Goal: Contribute content: Contribute content

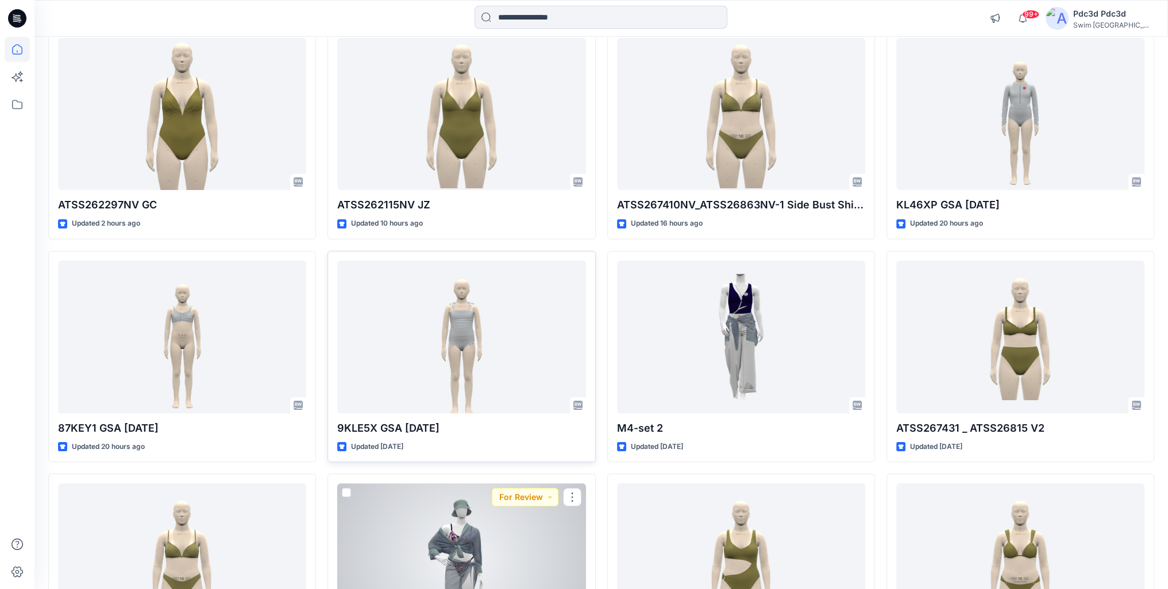
scroll to position [112, 0]
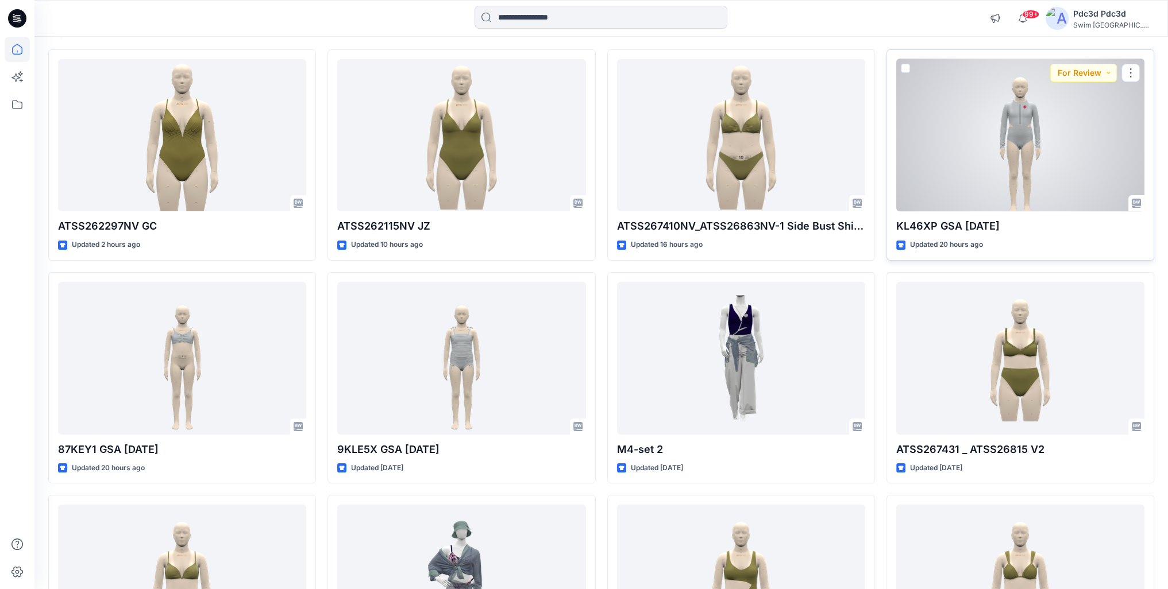
click at [1028, 128] on div at bounding box center [1020, 135] width 248 height 153
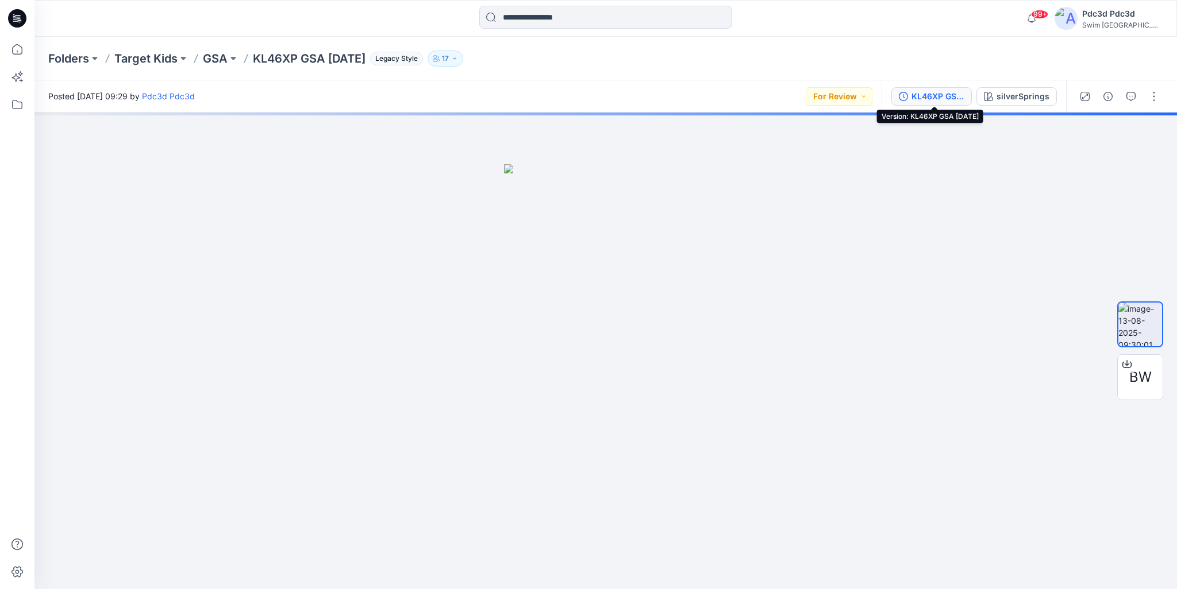
click at [936, 97] on div "KL46XP GSA [DATE]" at bounding box center [937, 96] width 53 height 13
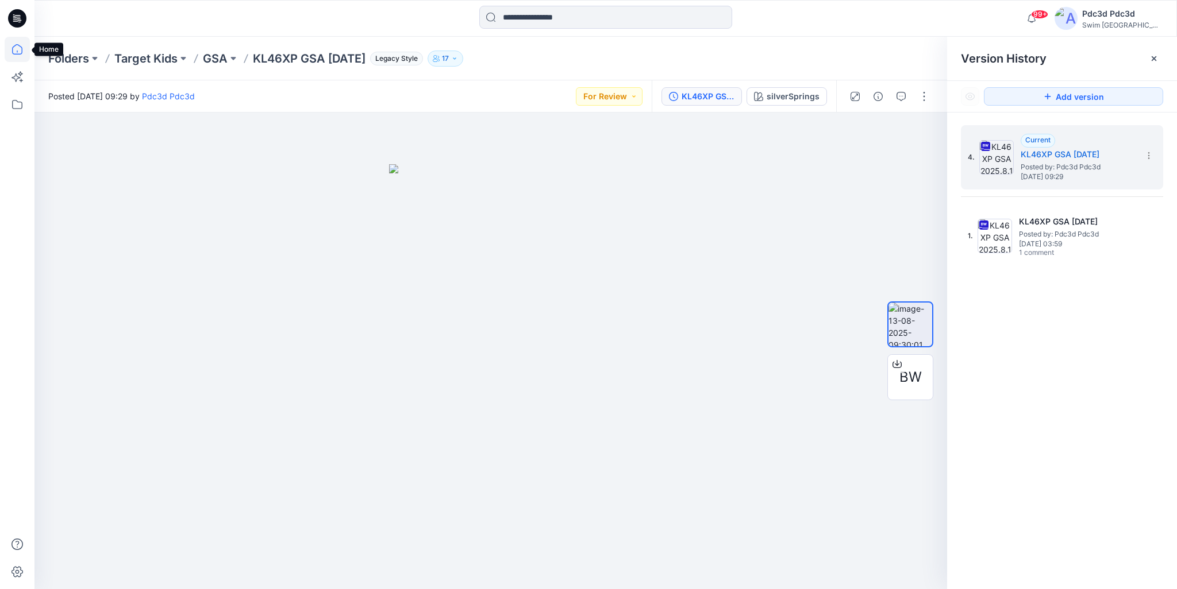
click at [16, 52] on icon at bounding box center [17, 49] width 25 height 25
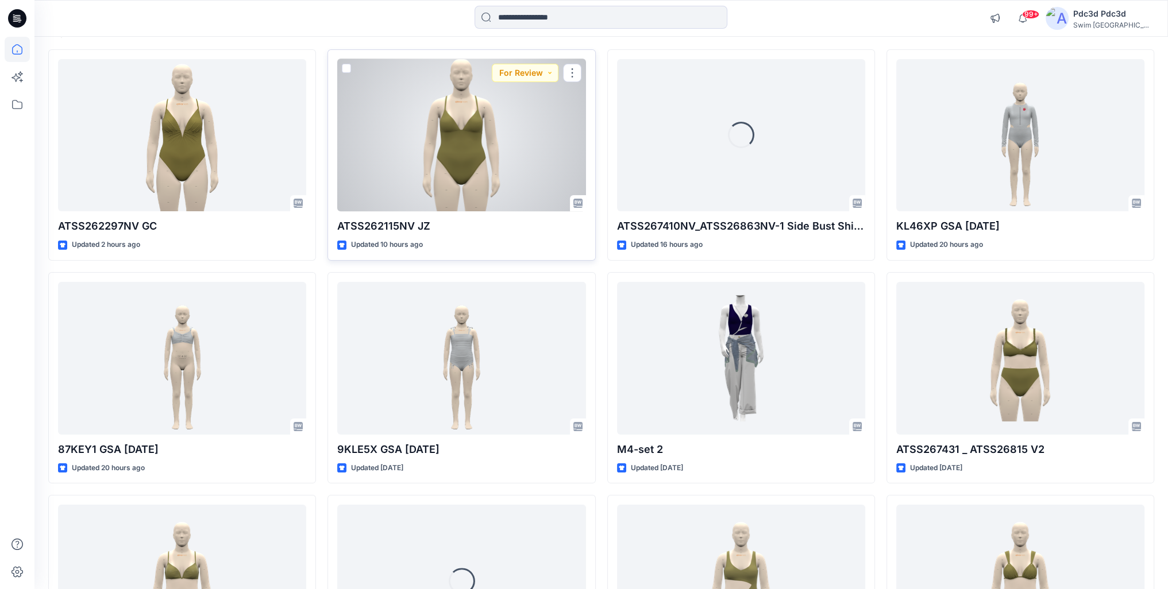
scroll to position [115, 0]
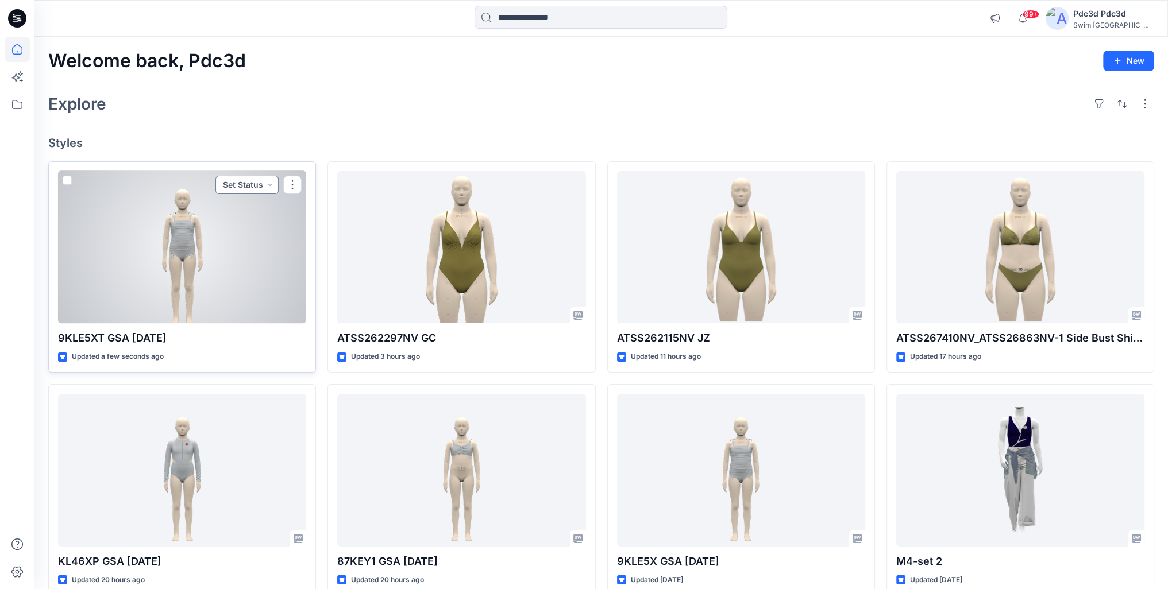
click at [267, 187] on button "Set Status" at bounding box center [246, 185] width 63 height 18
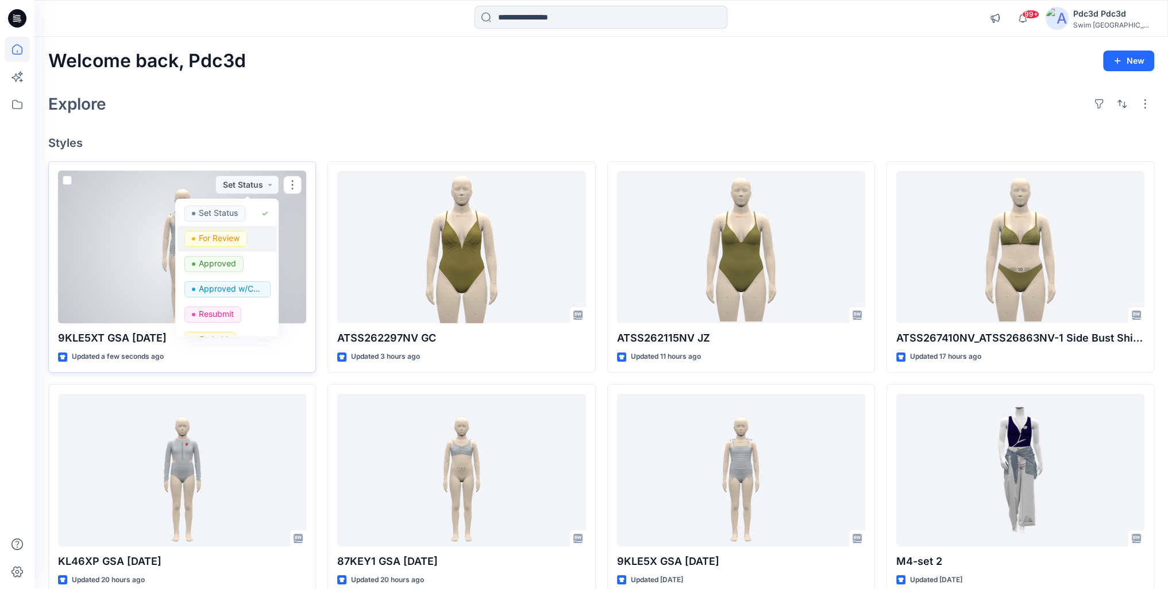
click at [216, 237] on p "For Review" at bounding box center [219, 238] width 41 height 15
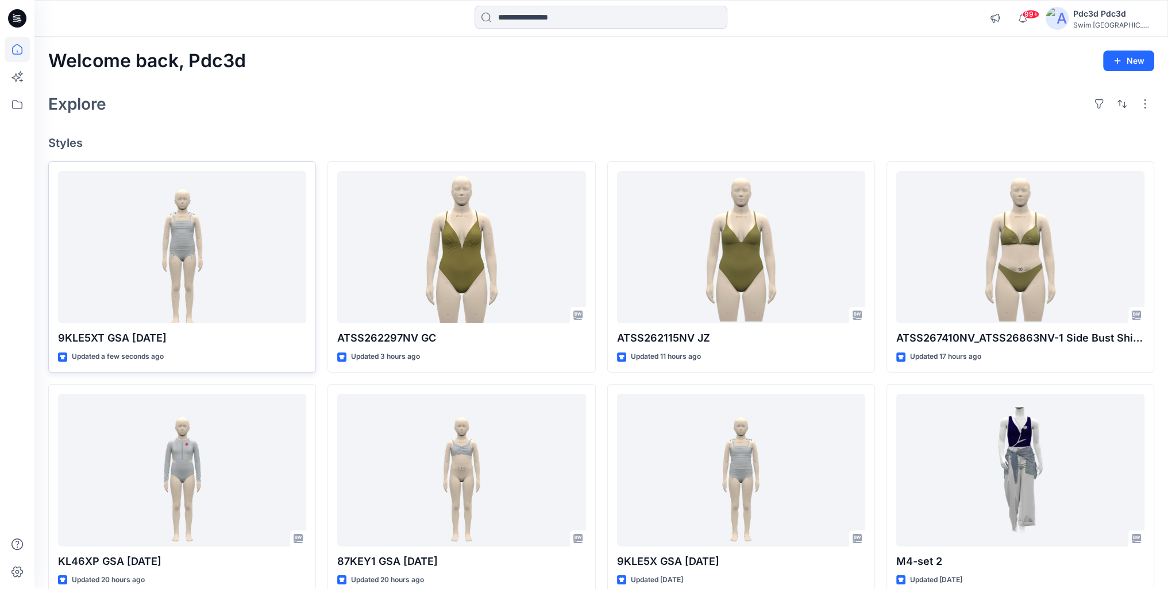
click at [387, 107] on div "Explore" at bounding box center [601, 104] width 1106 height 28
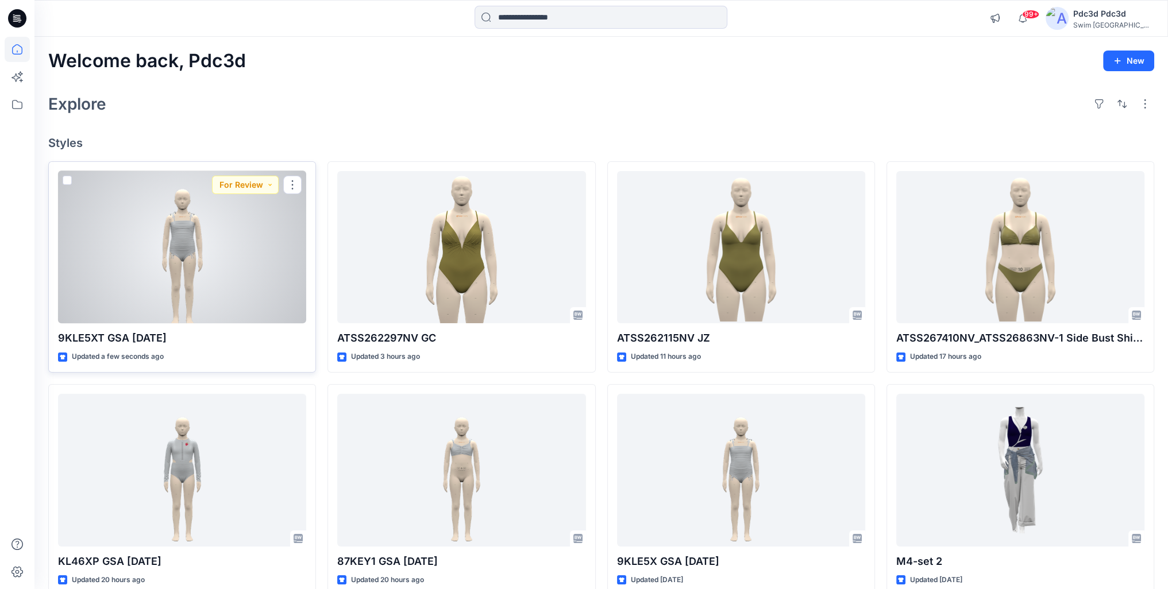
click at [186, 244] on div at bounding box center [182, 247] width 248 height 153
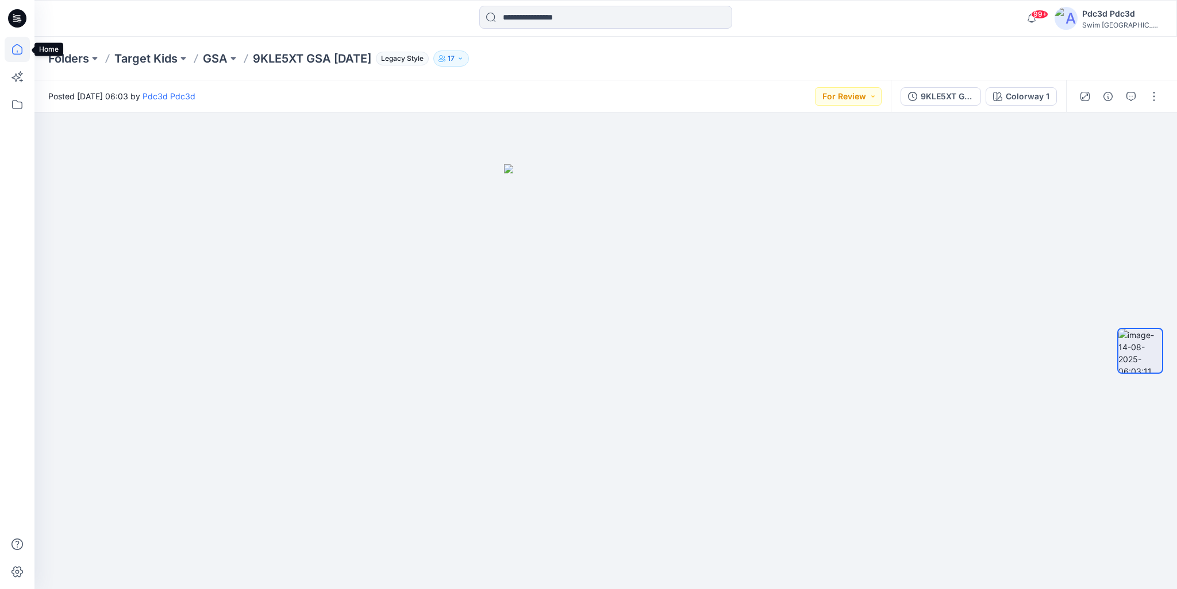
click at [16, 48] on icon at bounding box center [17, 49] width 25 height 25
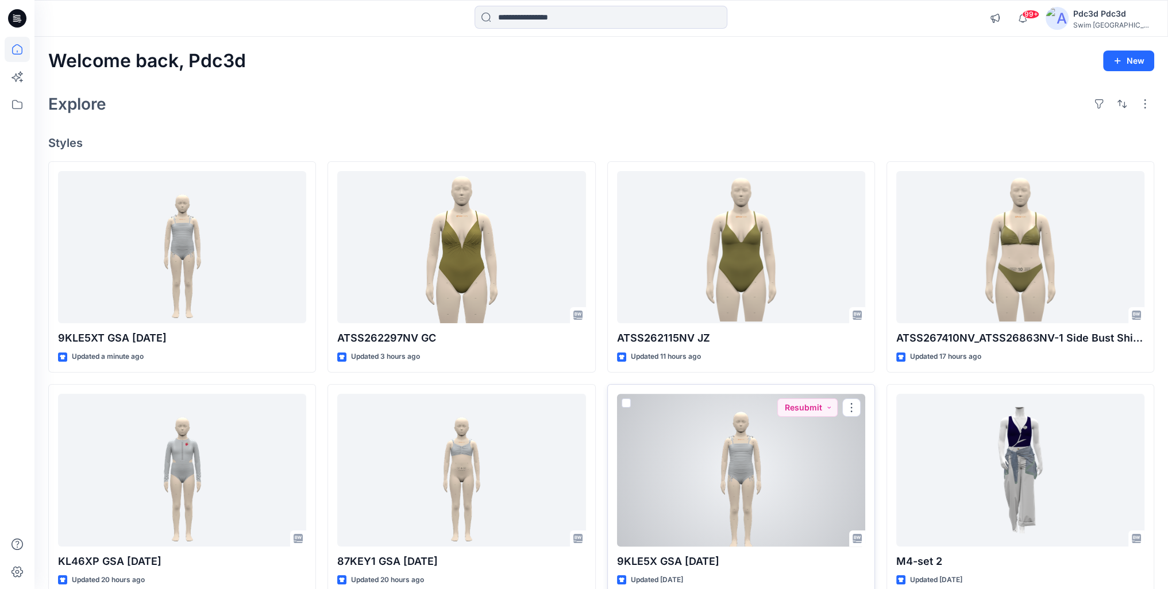
scroll to position [57, 0]
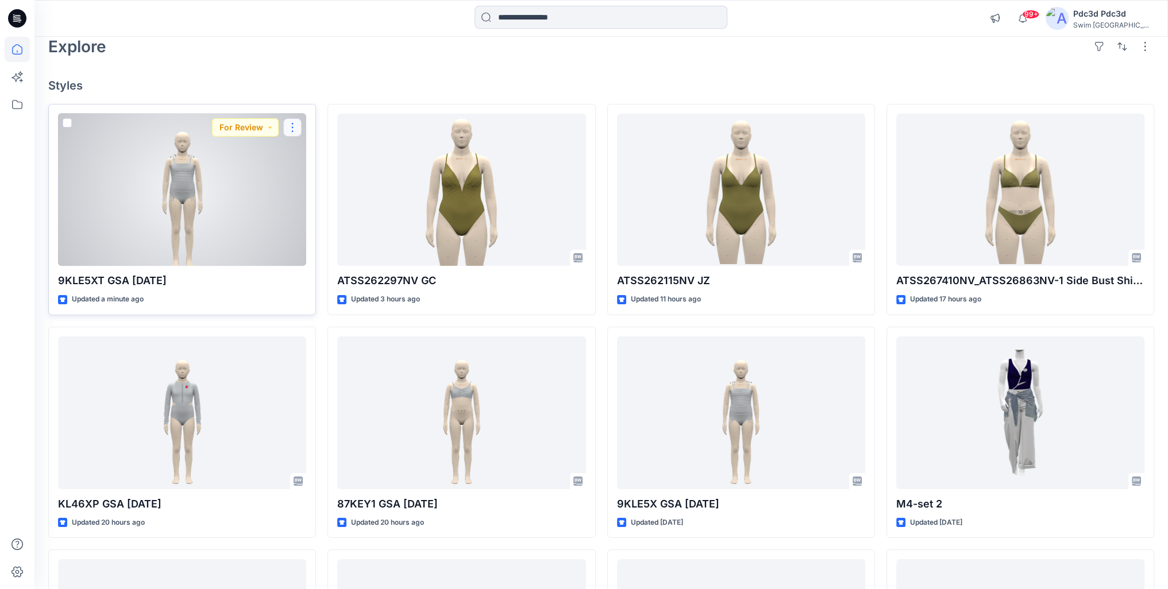
click at [294, 127] on button "button" at bounding box center [292, 127] width 18 height 18
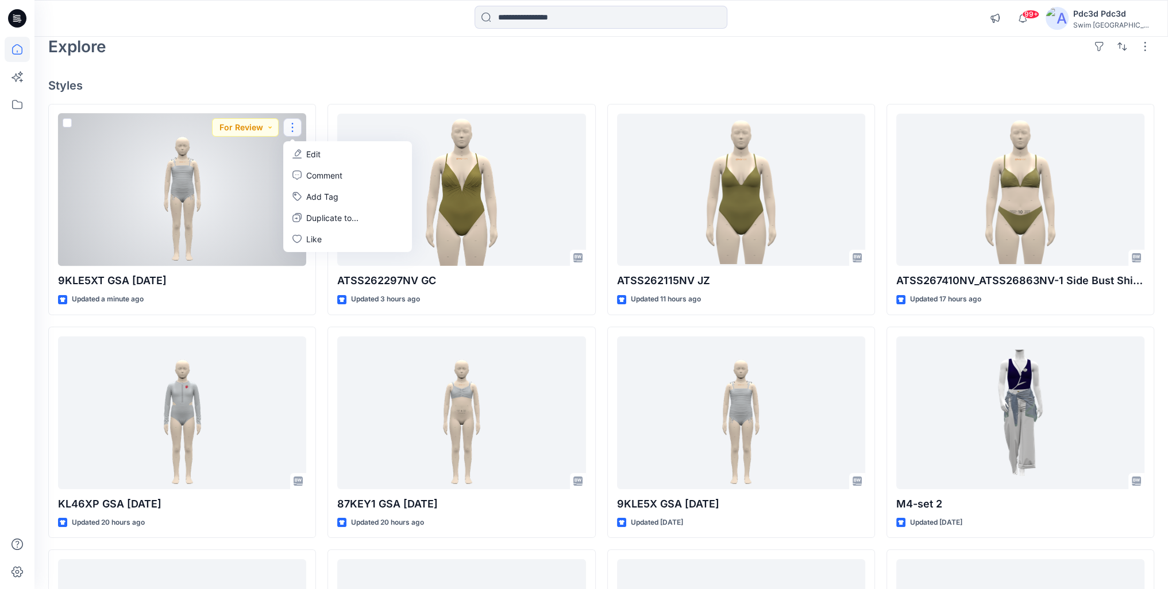
click at [229, 166] on div at bounding box center [182, 190] width 248 height 153
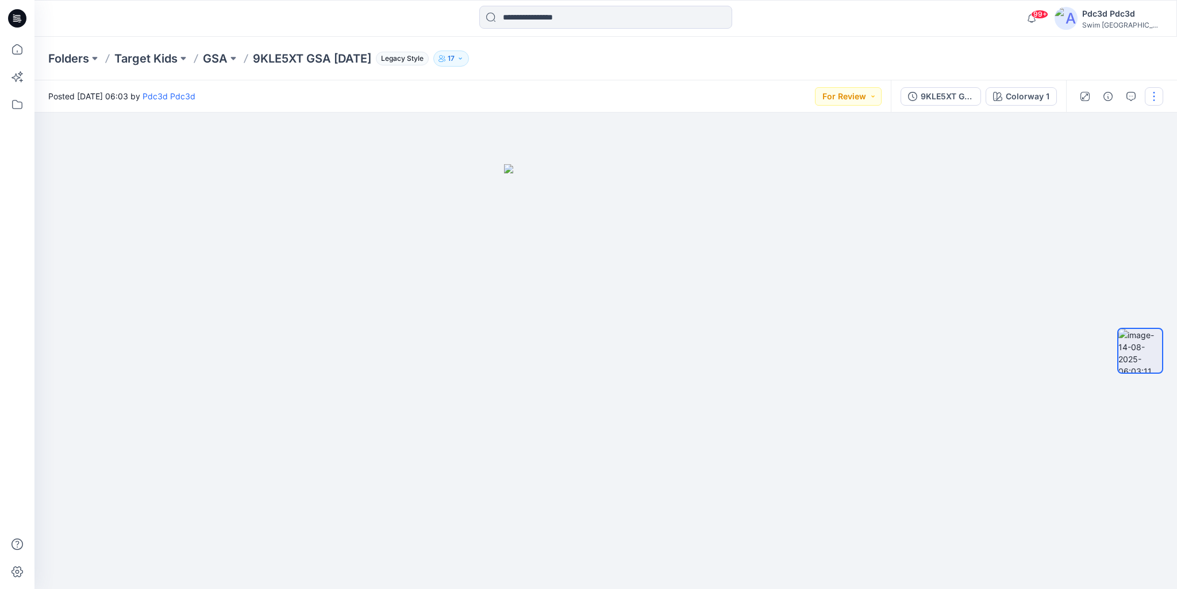
click at [1156, 95] on button "button" at bounding box center [1153, 96] width 18 height 18
click at [813, 277] on div at bounding box center [605, 351] width 1142 height 477
click at [1154, 94] on button "button" at bounding box center [1153, 96] width 18 height 18
click at [14, 43] on icon at bounding box center [17, 49] width 25 height 25
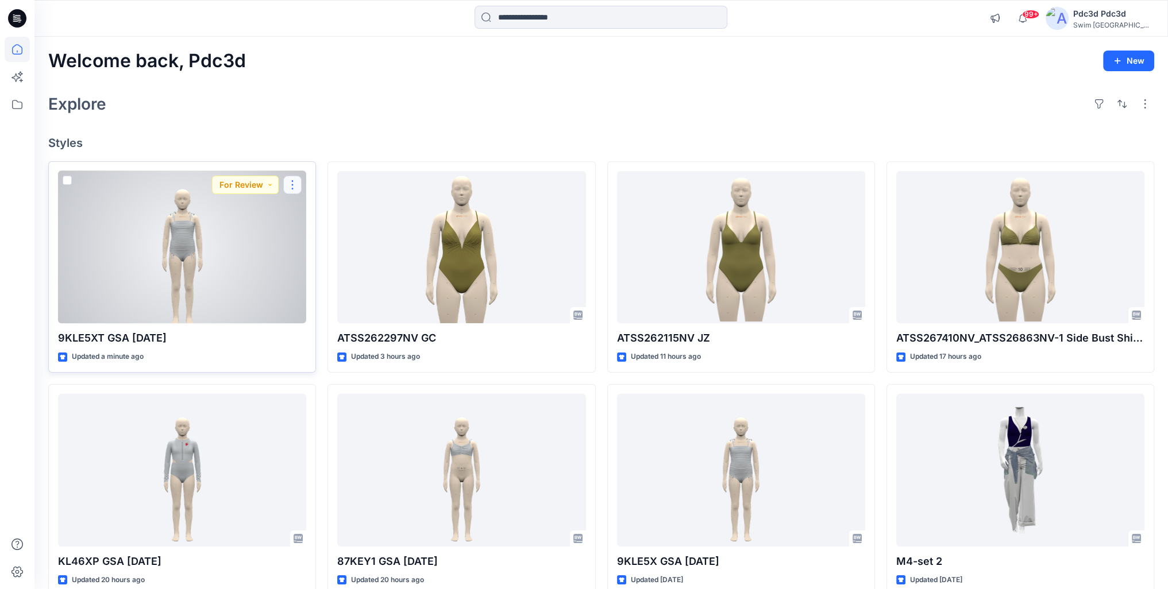
click at [294, 186] on button "button" at bounding box center [292, 185] width 18 height 18
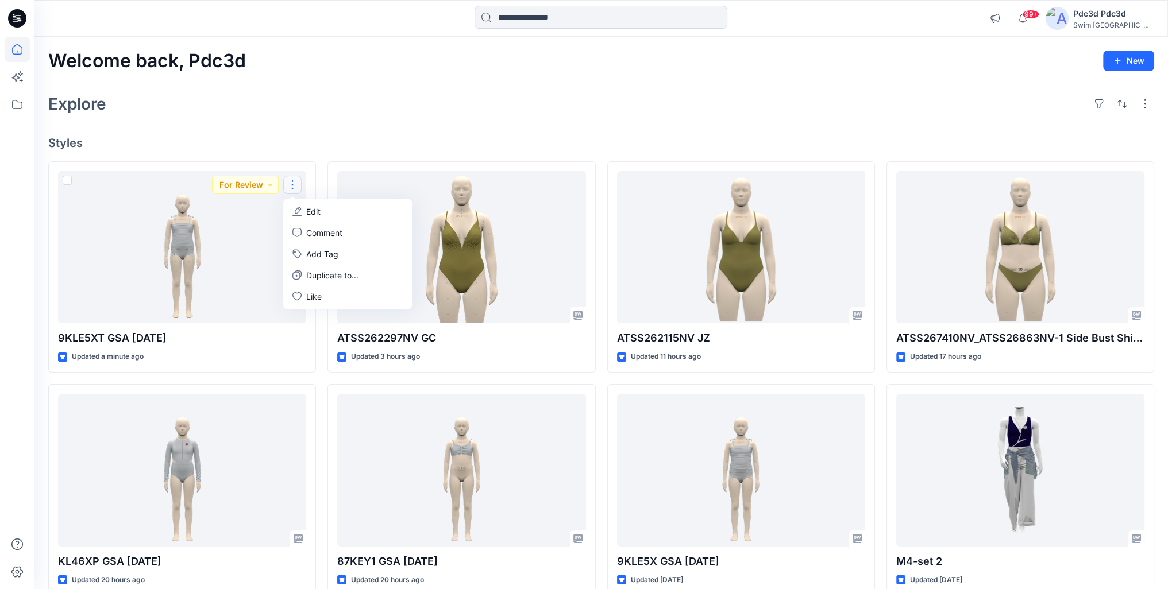
click at [356, 103] on div "Explore" at bounding box center [601, 104] width 1106 height 28
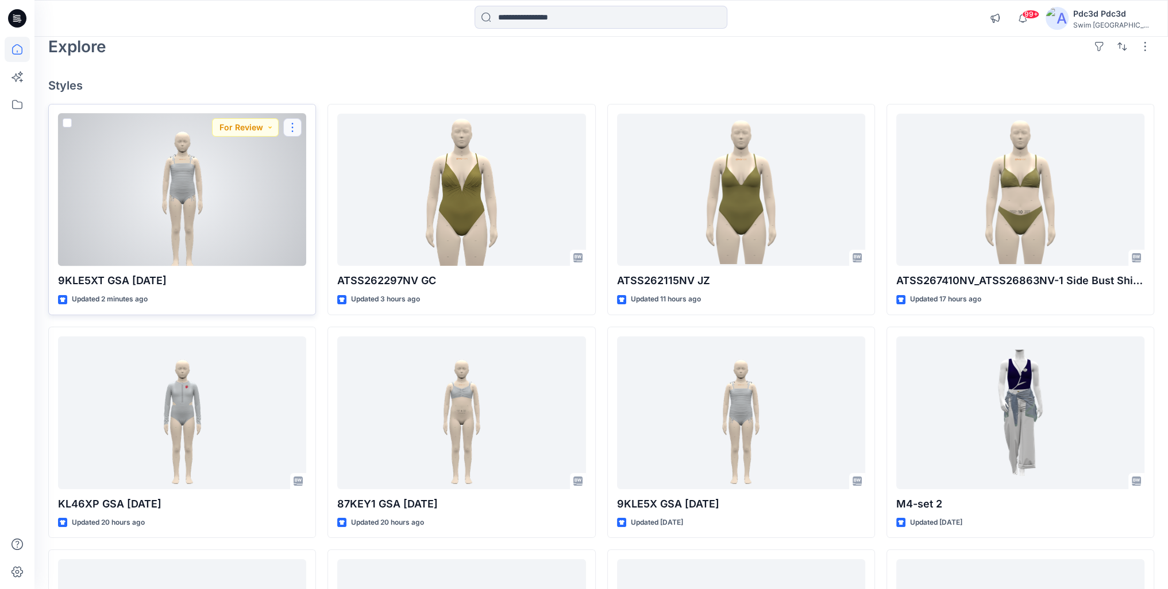
click at [292, 126] on button "button" at bounding box center [292, 127] width 18 height 18
click at [306, 152] on button "Edit" at bounding box center [348, 154] width 124 height 21
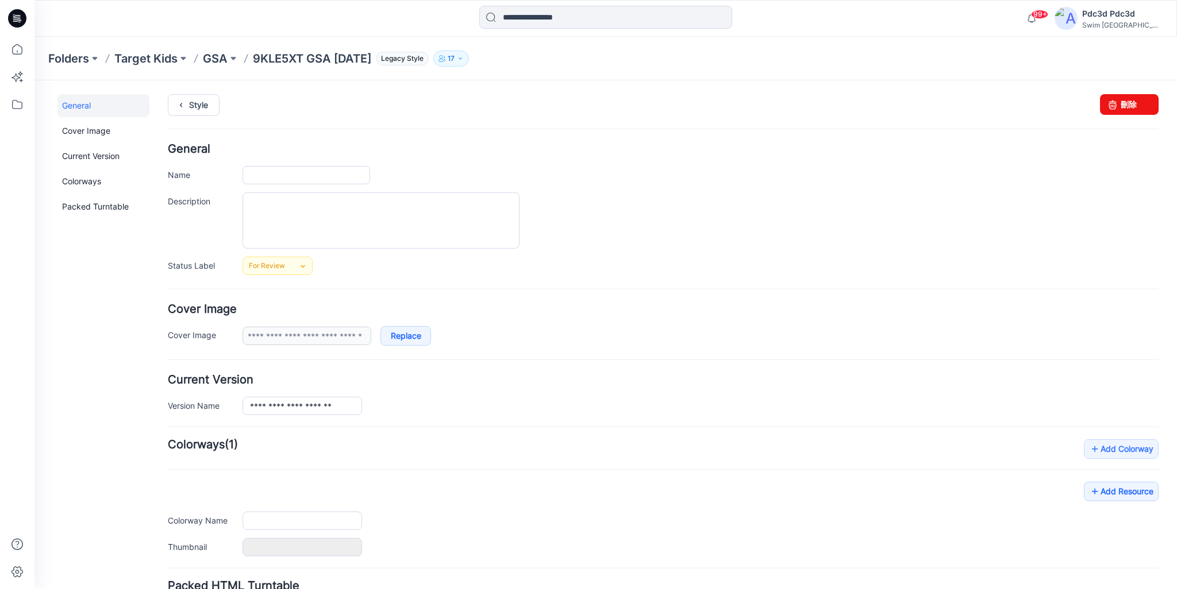
type input "**********"
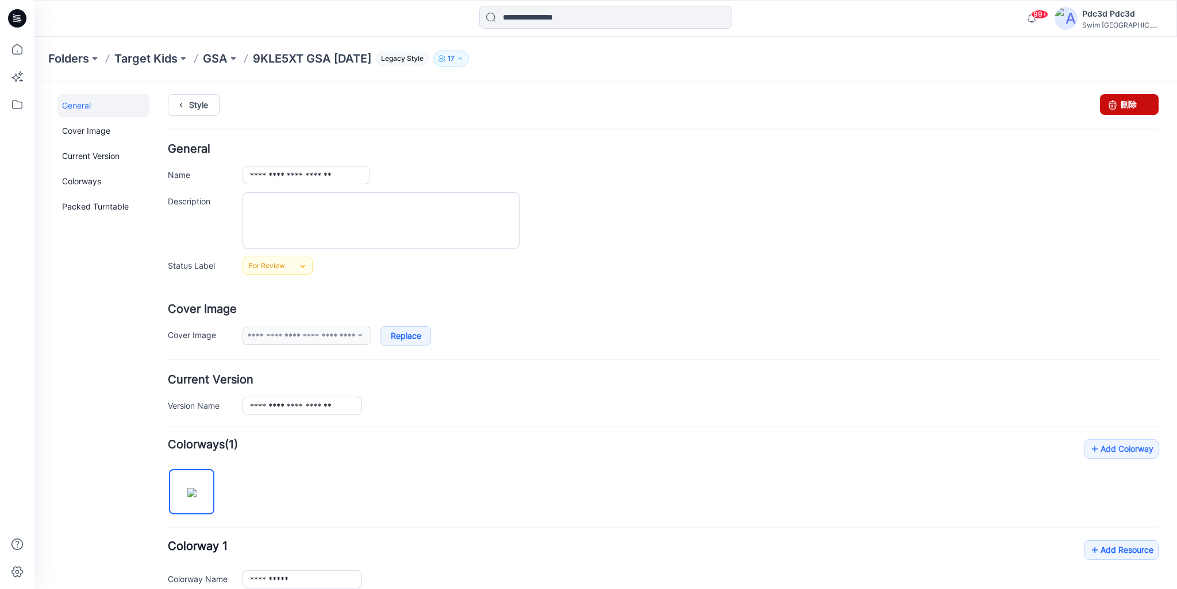
drag, startPoint x: 1124, startPoint y: 109, endPoint x: 678, endPoint y: 151, distance: 447.8
click at [1124, 109] on link "刪除" at bounding box center [1129, 104] width 59 height 21
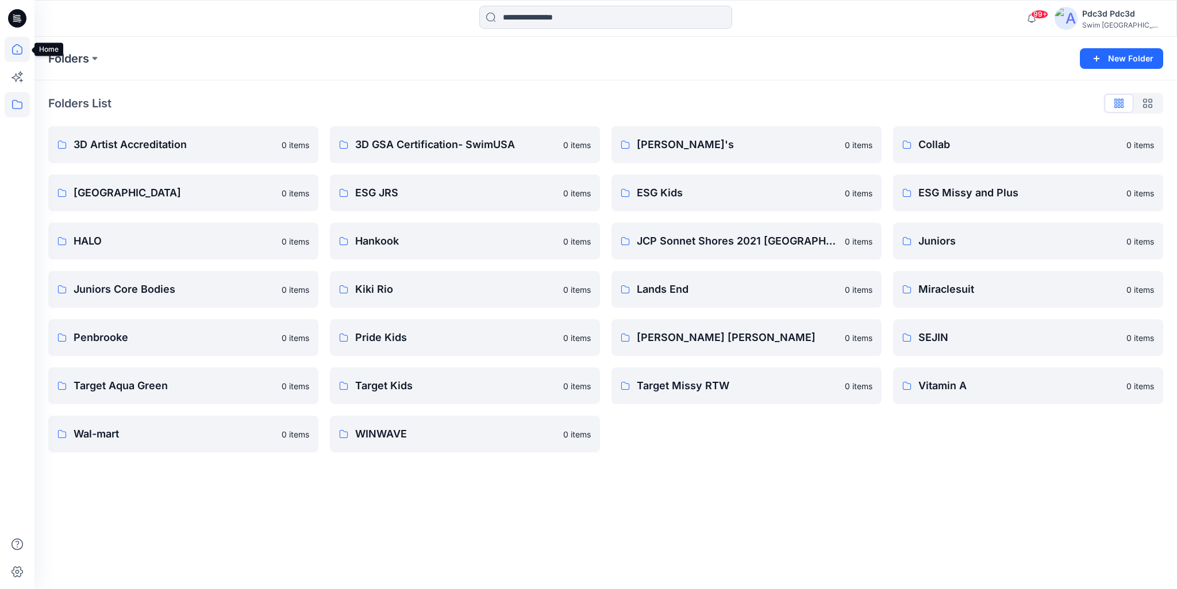
click at [17, 48] on icon at bounding box center [17, 49] width 25 height 25
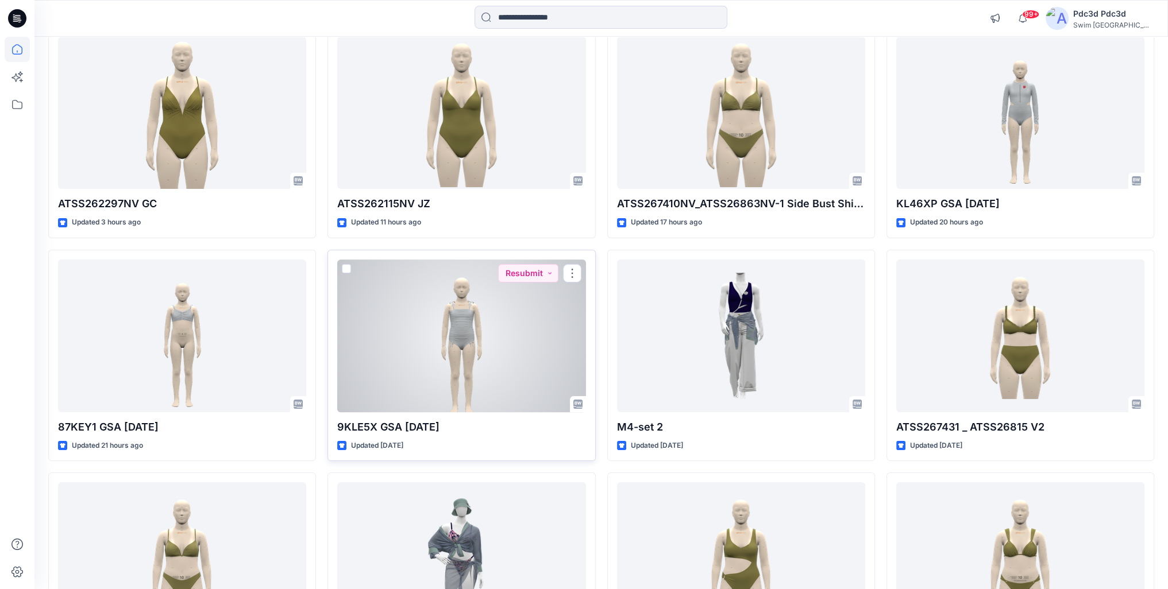
scroll to position [115, 0]
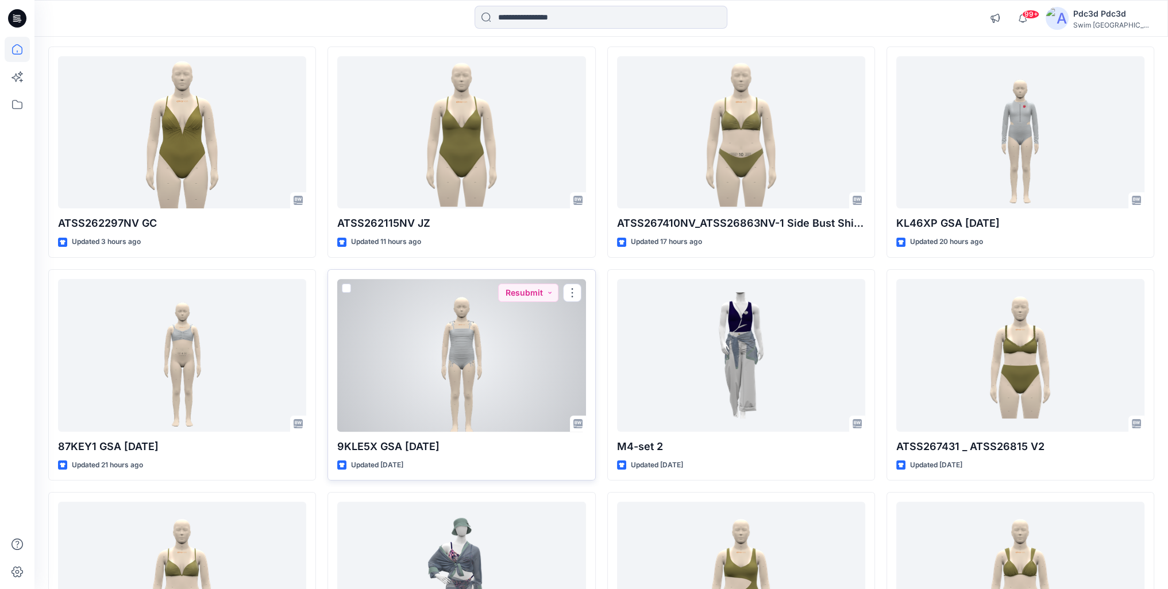
click at [484, 364] on div at bounding box center [461, 355] width 248 height 153
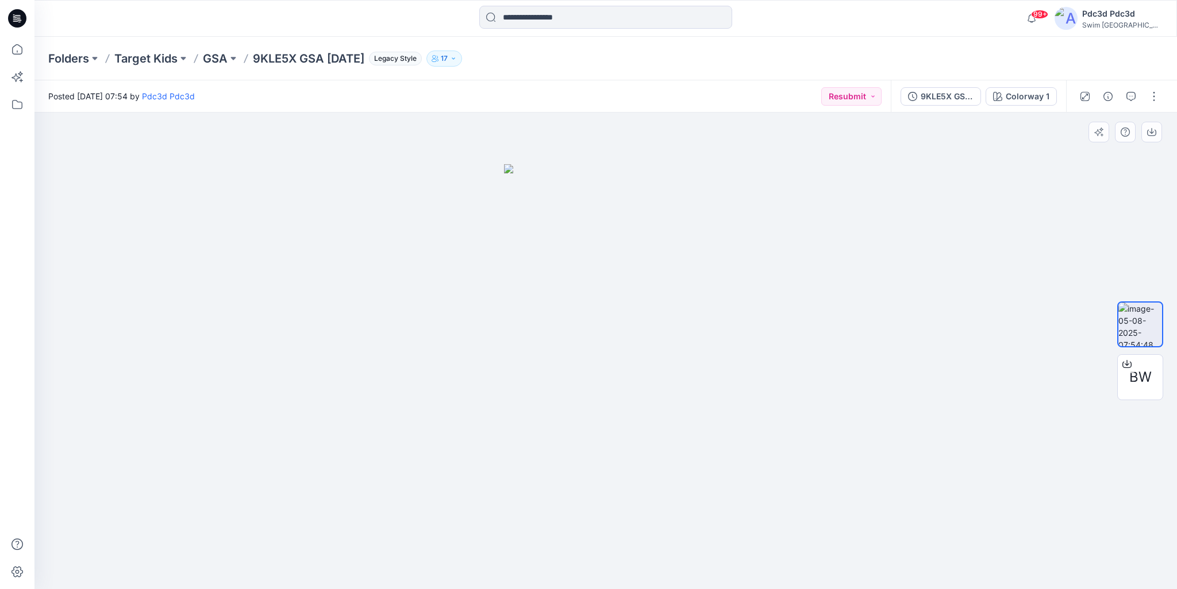
drag, startPoint x: 626, startPoint y: 408, endPoint x: 619, endPoint y: 369, distance: 39.6
click at [619, 369] on img at bounding box center [606, 376] width 204 height 425
click at [938, 99] on div "9KLE5X GSA [DATE]" at bounding box center [946, 96] width 53 height 13
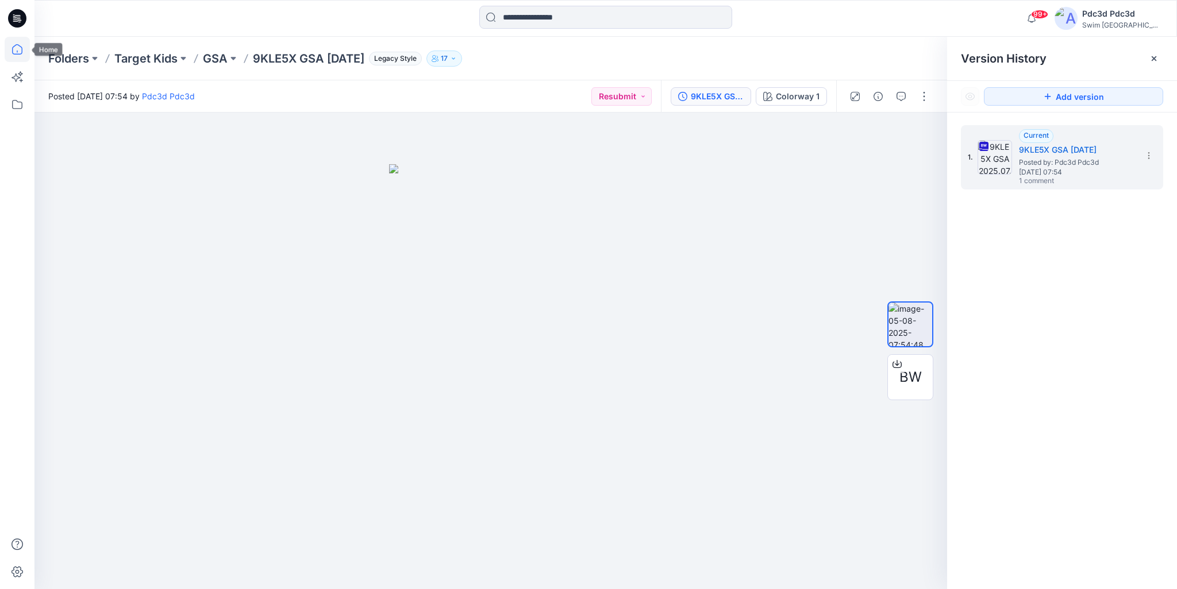
click at [9, 48] on icon at bounding box center [17, 49] width 25 height 25
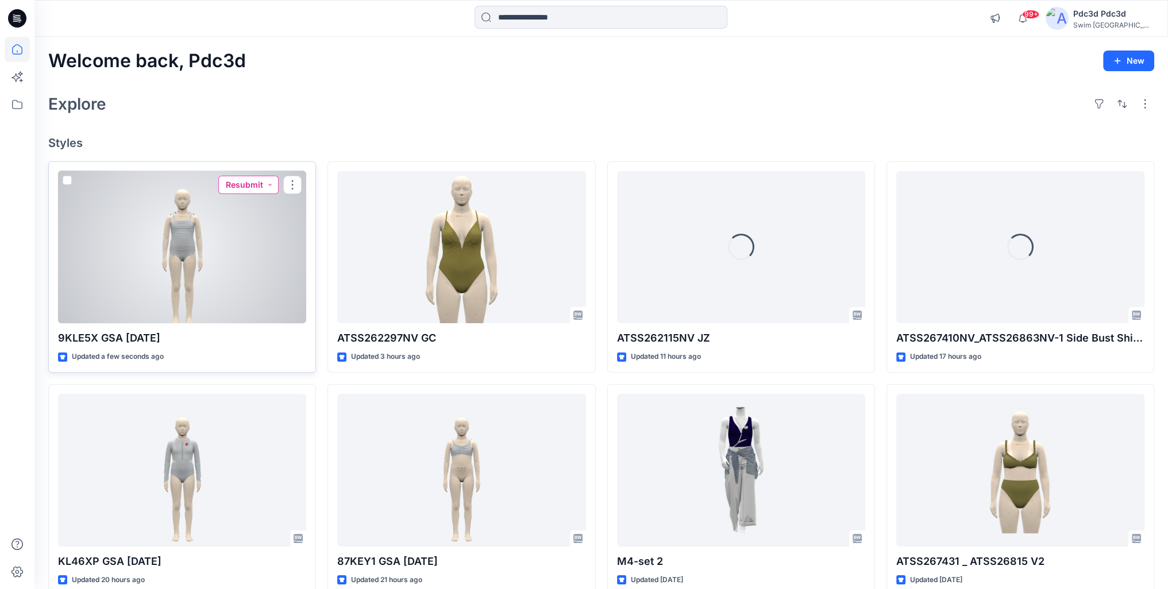
click at [271, 187] on button "Resubmit" at bounding box center [248, 185] width 60 height 18
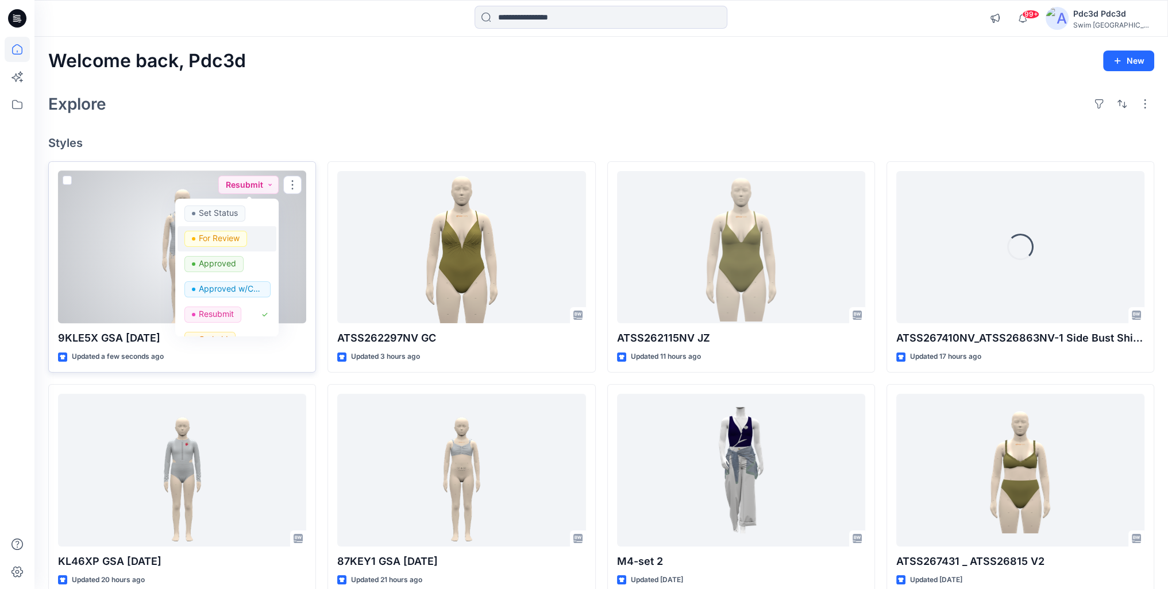
click at [219, 235] on p "For Review" at bounding box center [219, 238] width 41 height 15
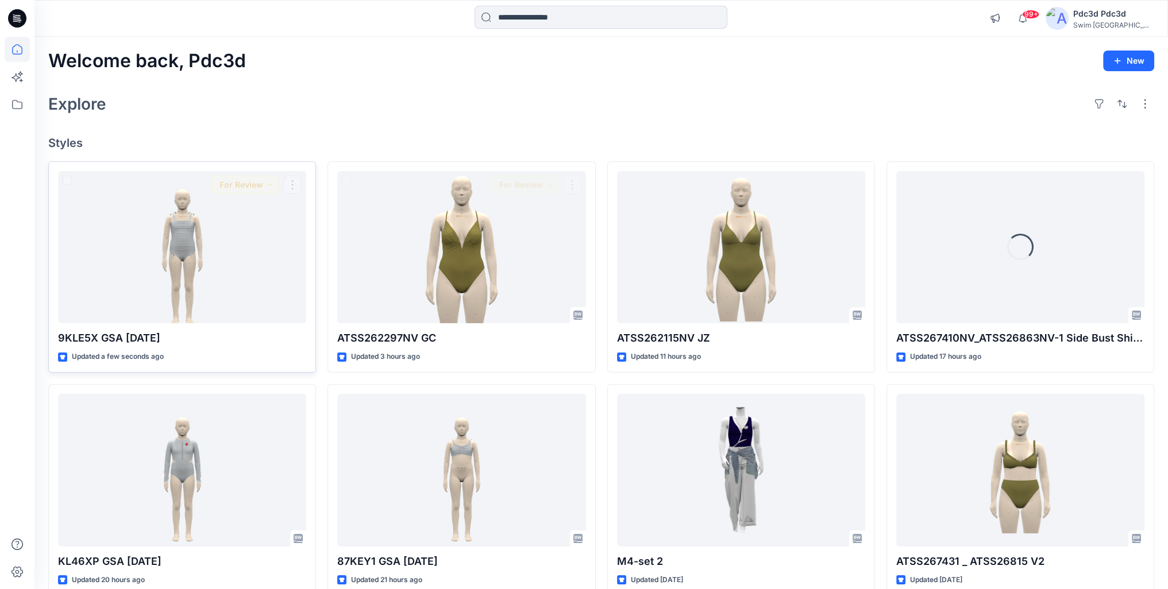
click at [447, 115] on div "Explore" at bounding box center [601, 104] width 1106 height 28
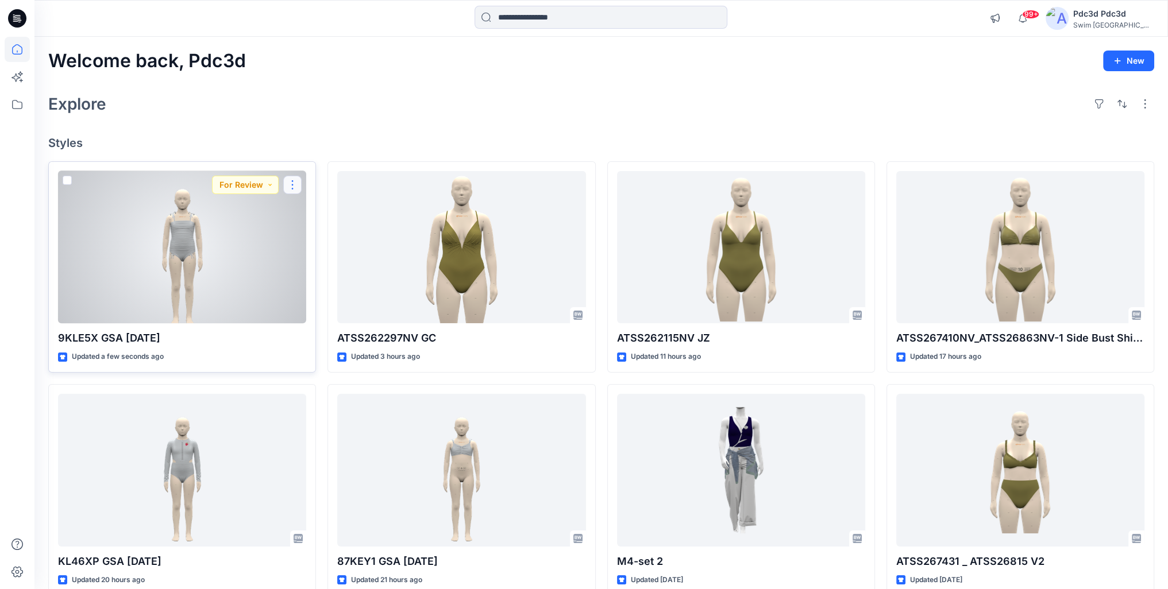
click at [294, 187] on button "button" at bounding box center [292, 185] width 18 height 18
click at [314, 209] on p "Edit" at bounding box center [313, 212] width 14 height 12
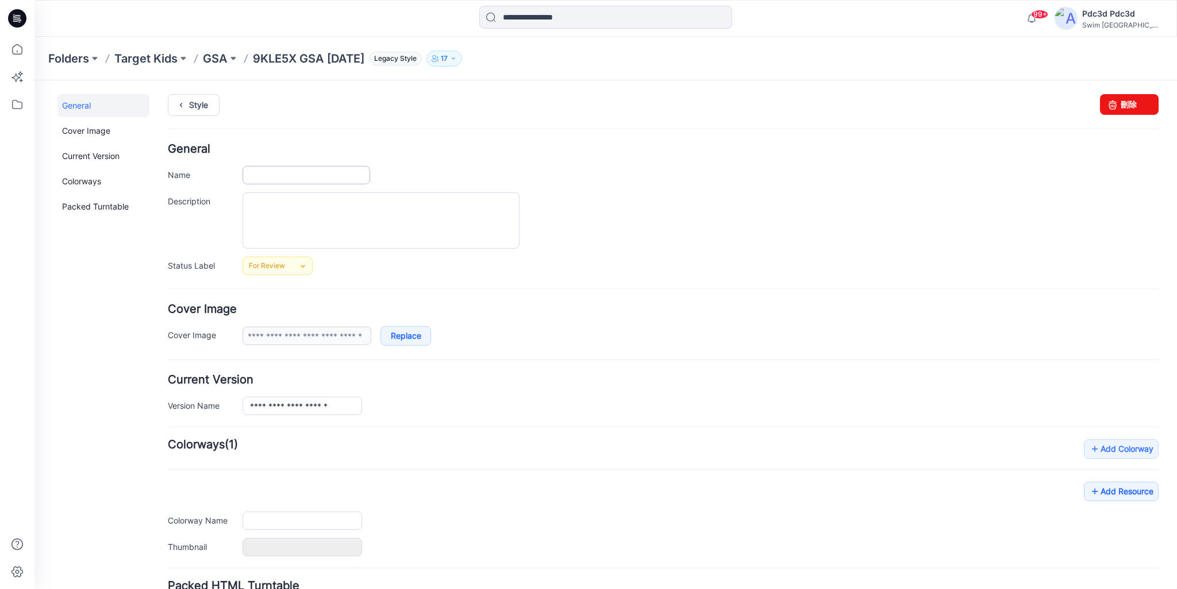
type input "**********"
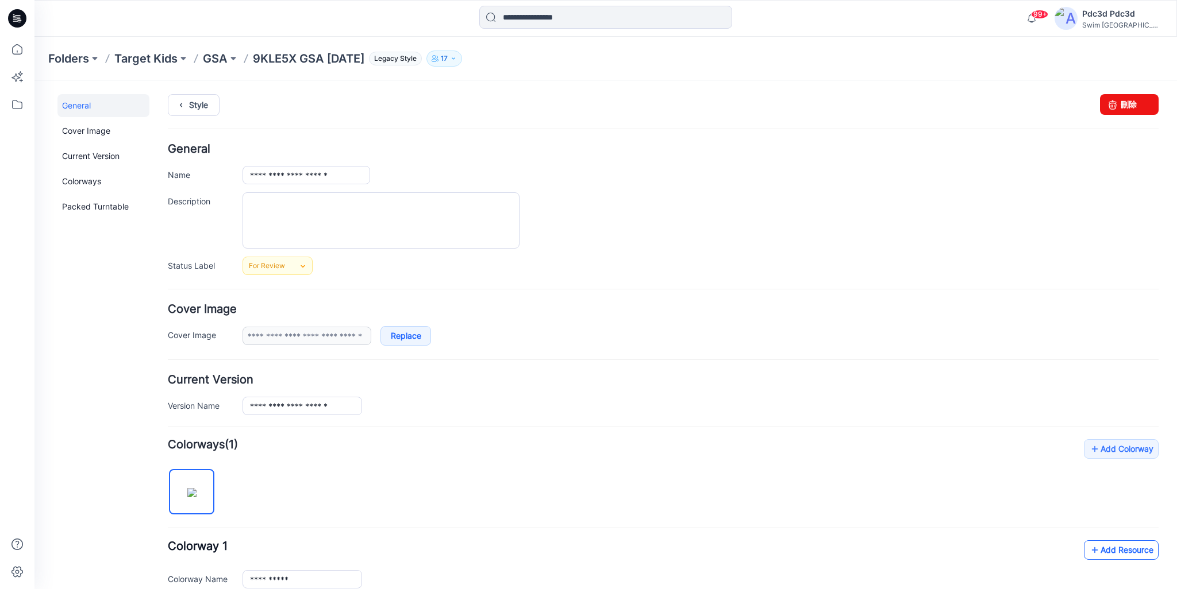
click at [1089, 550] on icon at bounding box center [1094, 550] width 11 height 18
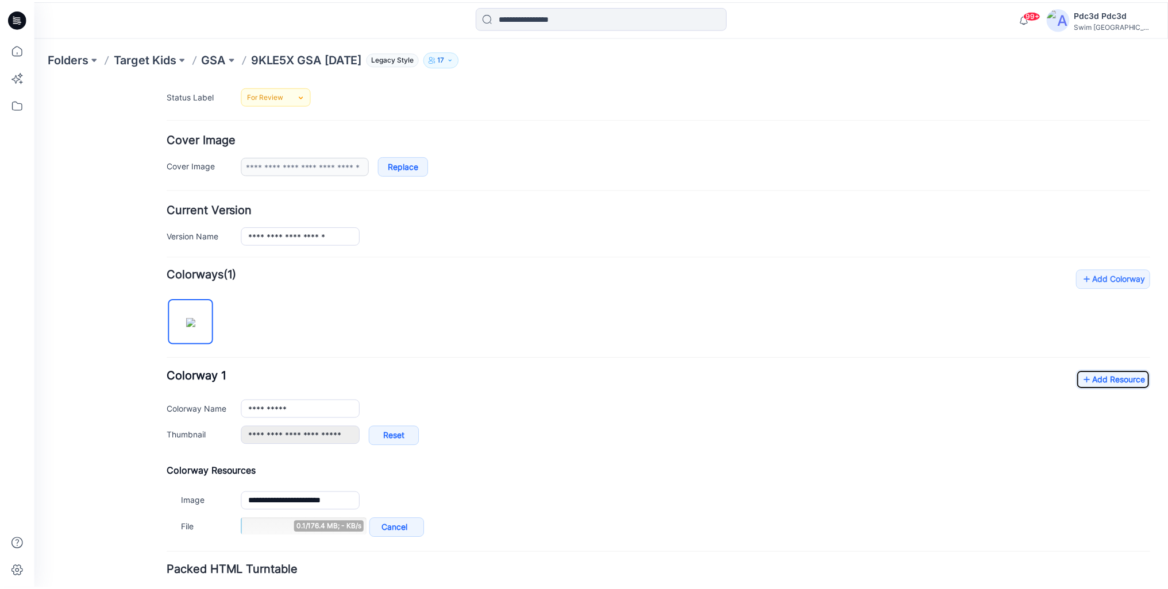
scroll to position [172, 0]
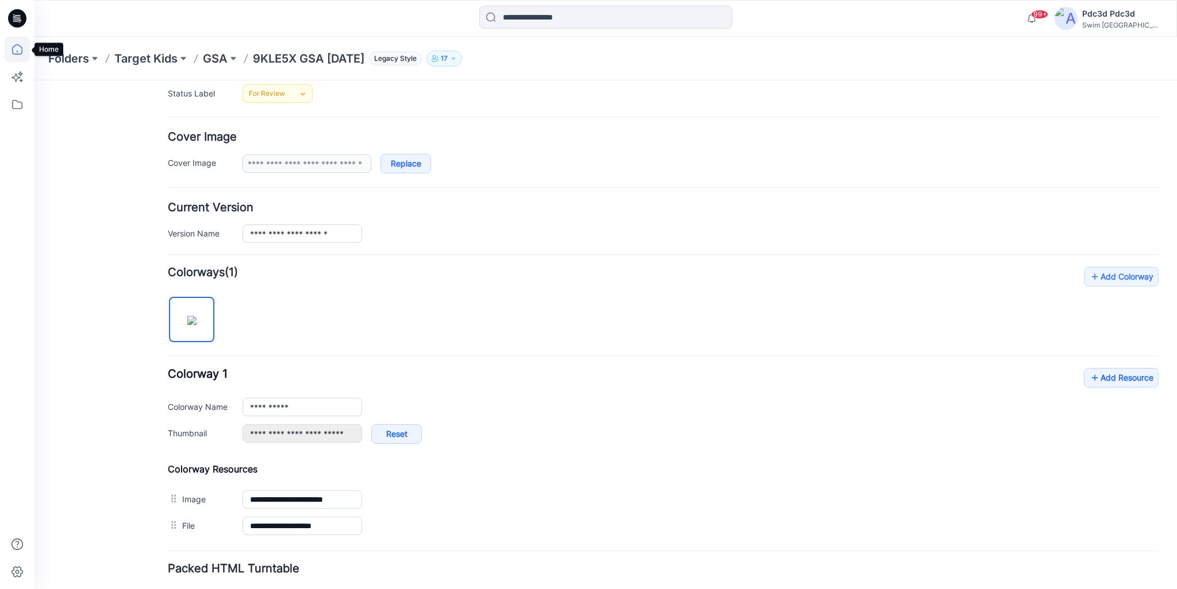
click at [12, 45] on icon at bounding box center [17, 49] width 25 height 25
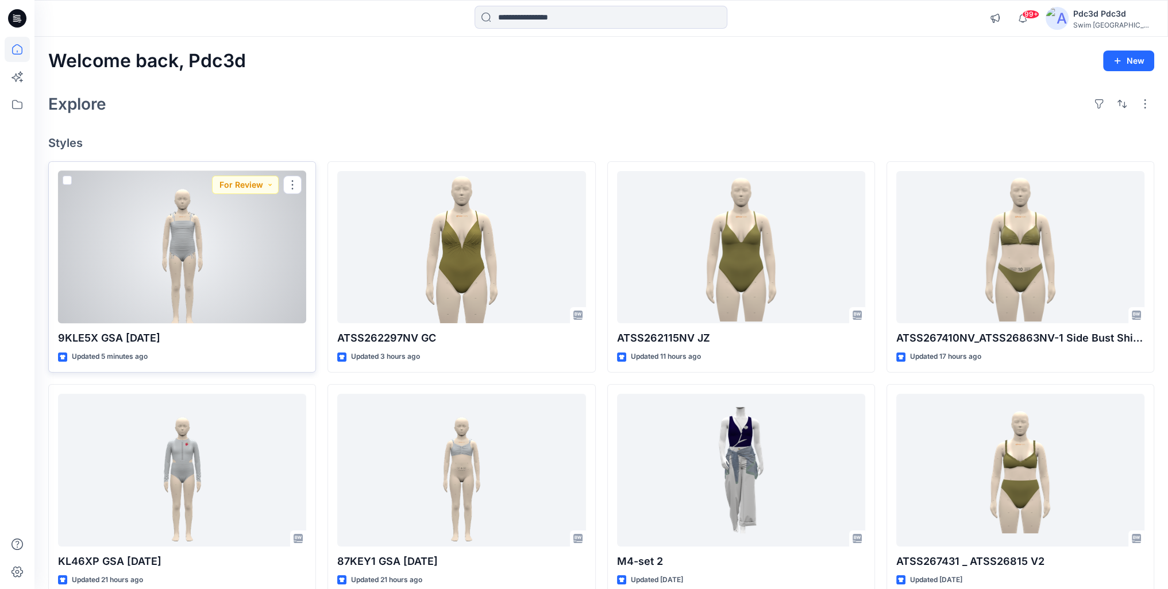
click at [255, 235] on div at bounding box center [182, 247] width 248 height 153
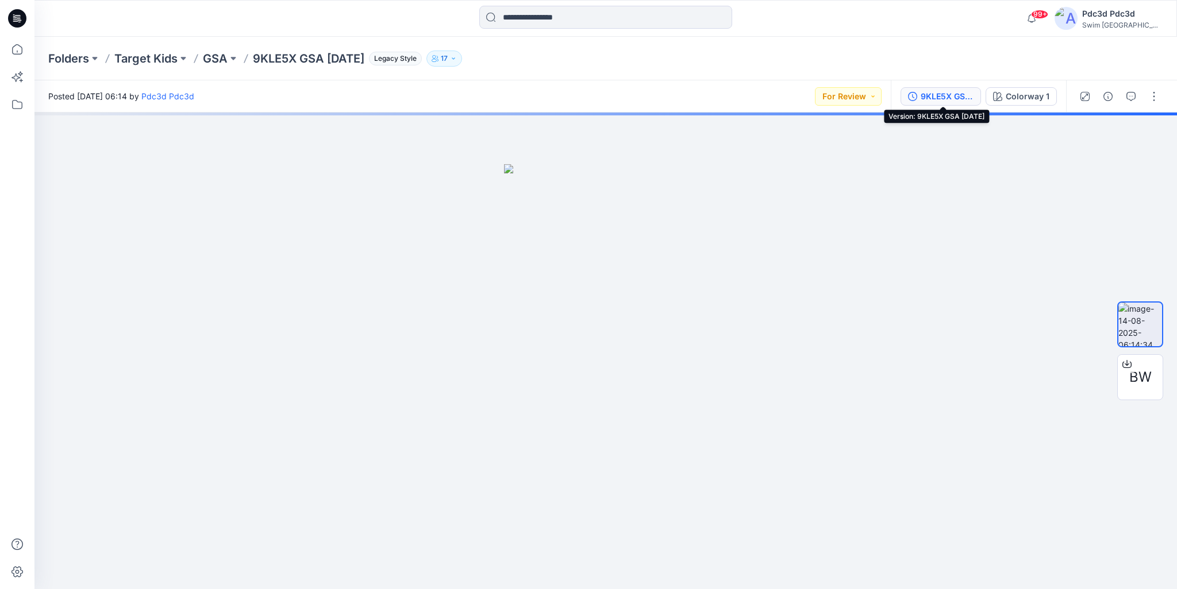
click at [928, 95] on div "9KLE5X GSA [DATE]" at bounding box center [946, 96] width 53 height 13
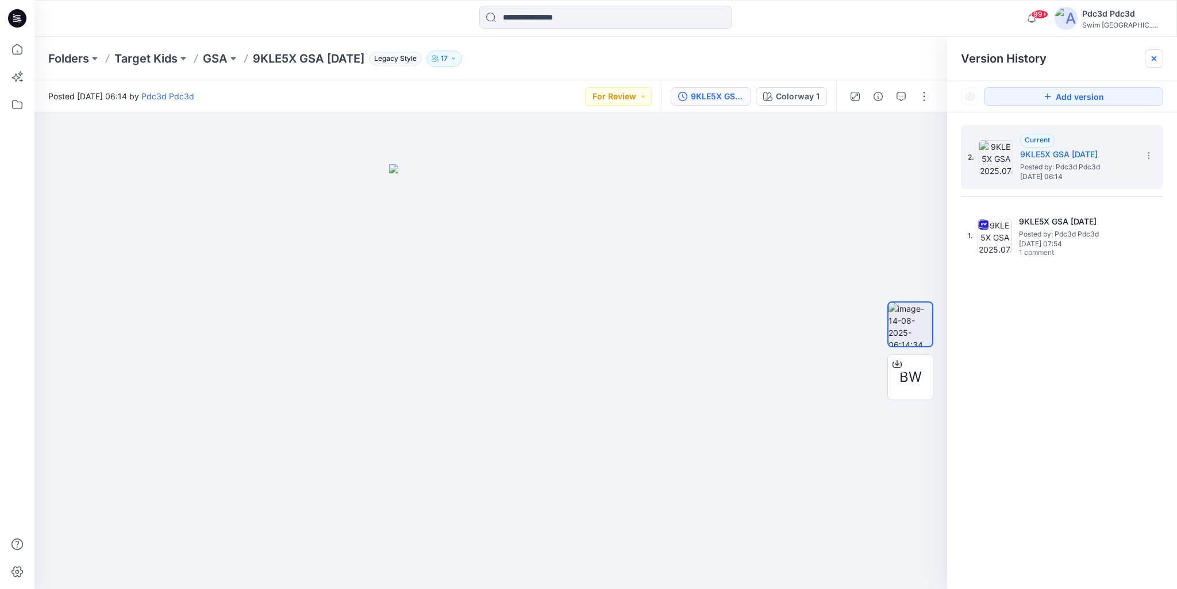
click at [1152, 57] on icon at bounding box center [1153, 58] width 5 height 5
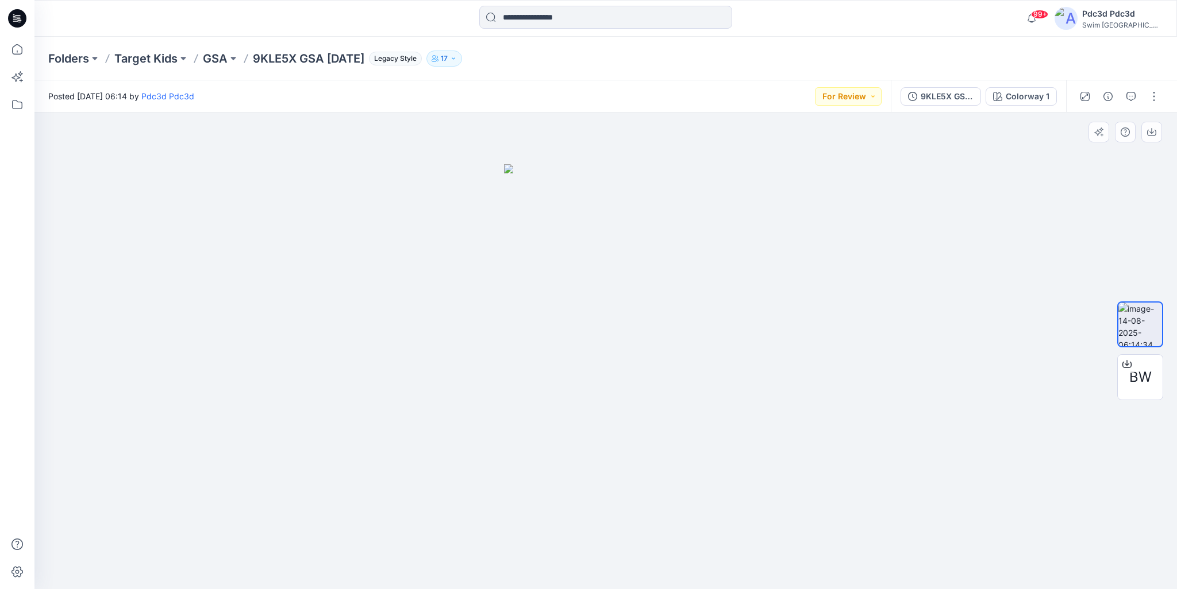
drag, startPoint x: 630, startPoint y: 393, endPoint x: 605, endPoint y: 354, distance: 46.2
click at [587, 381] on img at bounding box center [606, 376] width 204 height 425
drag, startPoint x: 617, startPoint y: 300, endPoint x: 632, endPoint y: 271, distance: 32.9
click at [620, 275] on img at bounding box center [606, 376] width 204 height 425
click at [17, 51] on icon at bounding box center [17, 52] width 1 height 2
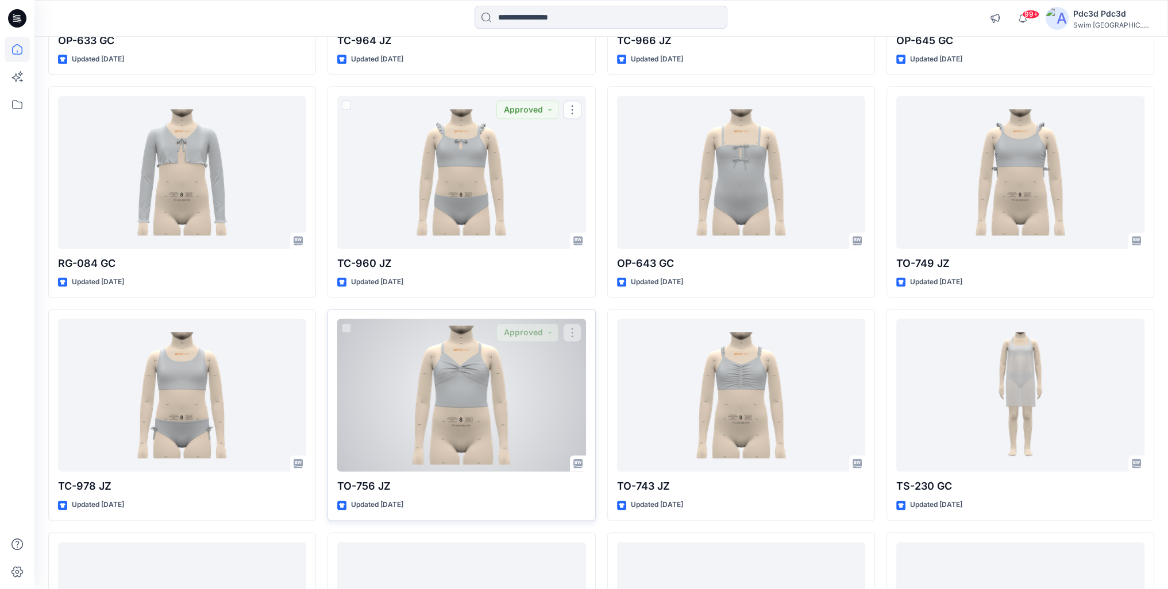
scroll to position [2197, 0]
